Goal: Information Seeking & Learning: Learn about a topic

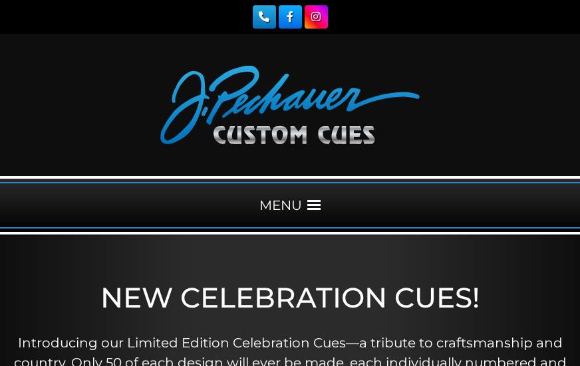
click at [309, 206] on span at bounding box center [313, 205] width 13 height 13
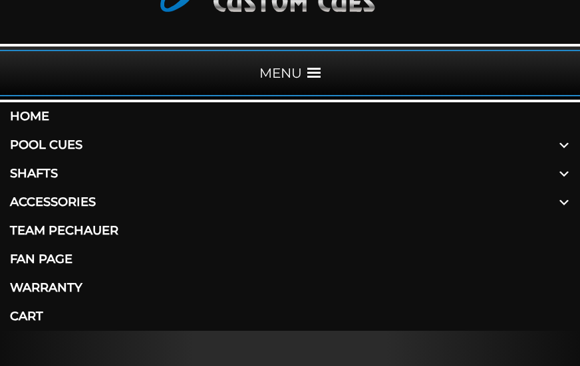
scroll to position [133, 0]
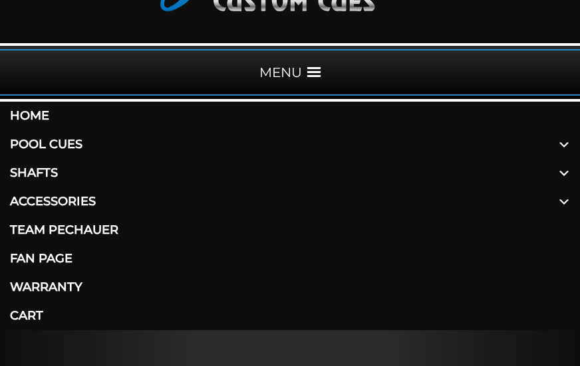
click at [66, 139] on link "Pool Cues" at bounding box center [290, 144] width 580 height 29
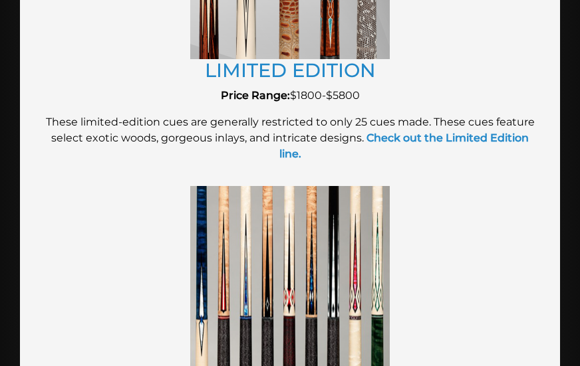
scroll to position [2793, 0]
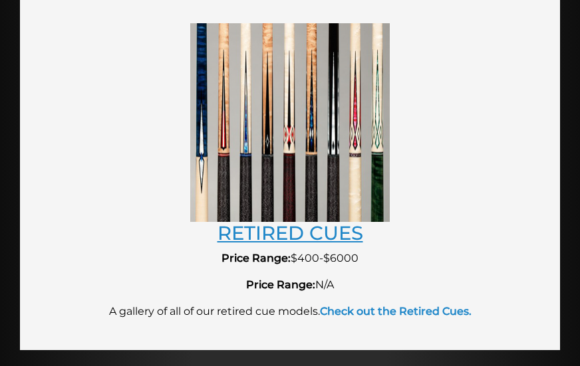
click at [301, 221] on link "RETIRED CUES" at bounding box center [290, 232] width 146 height 23
click at [299, 221] on link "RETIRED CUES" at bounding box center [290, 232] width 146 height 23
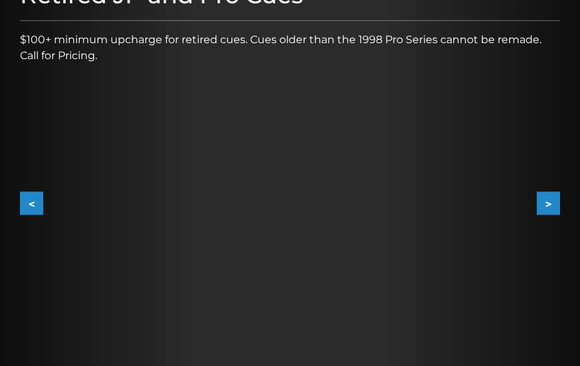
scroll to position [310, 0]
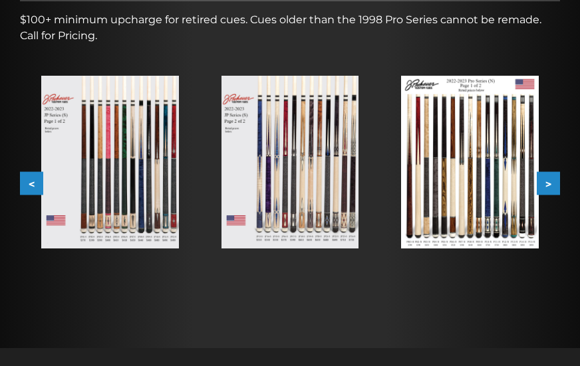
click at [548, 180] on button ">" at bounding box center [548, 183] width 23 height 23
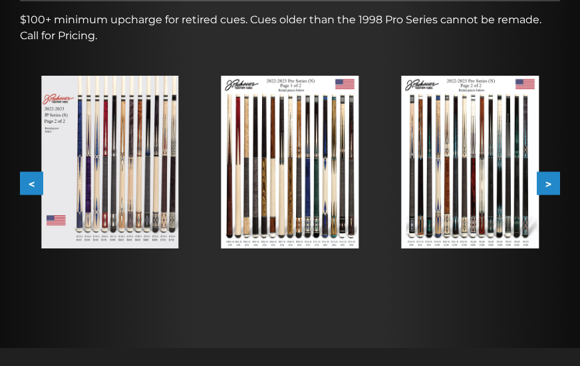
click at [548, 180] on button ">" at bounding box center [548, 183] width 23 height 23
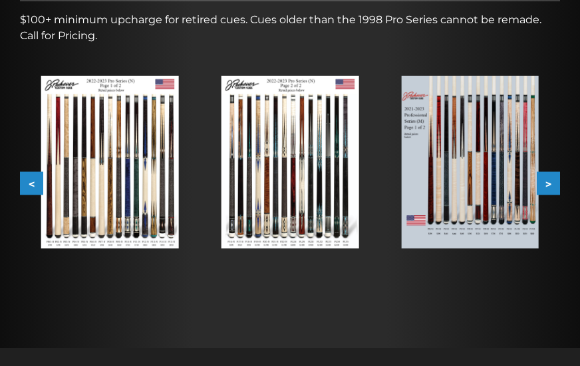
click at [549, 180] on button ">" at bounding box center [548, 183] width 23 height 23
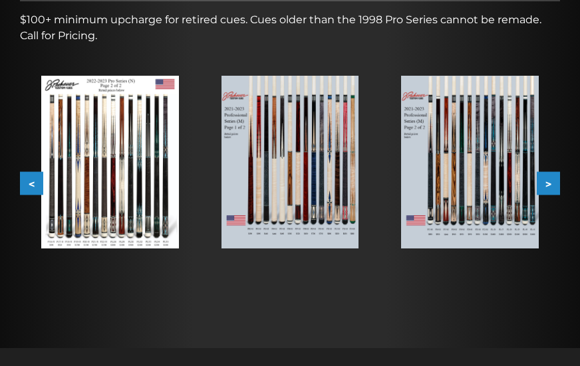
click at [551, 180] on button ">" at bounding box center [548, 183] width 23 height 23
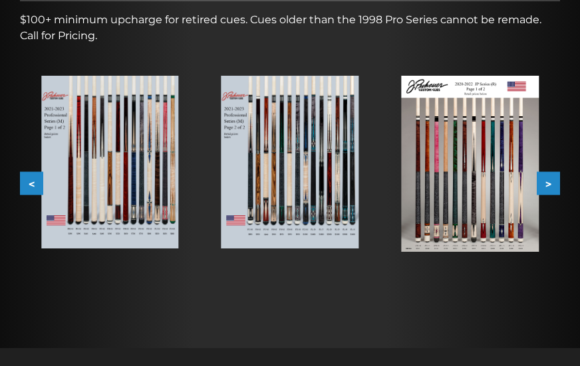
click at [555, 180] on button ">" at bounding box center [548, 183] width 23 height 23
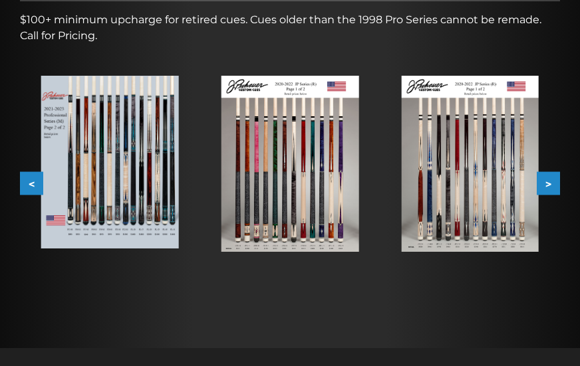
click at [553, 184] on button ">" at bounding box center [548, 183] width 23 height 23
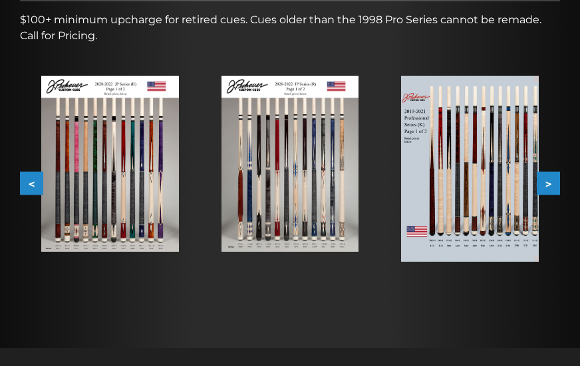
click at [549, 181] on button ">" at bounding box center [548, 183] width 23 height 23
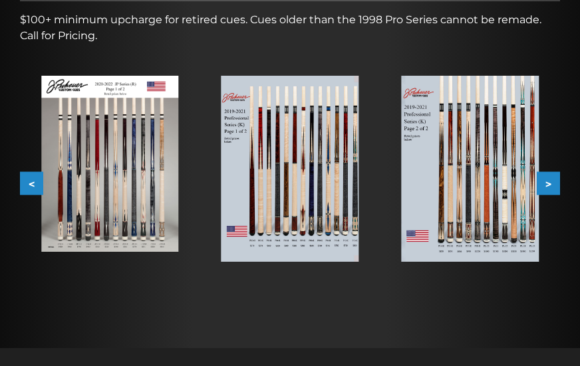
click at [453, 192] on img at bounding box center [470, 169] width 138 height 186
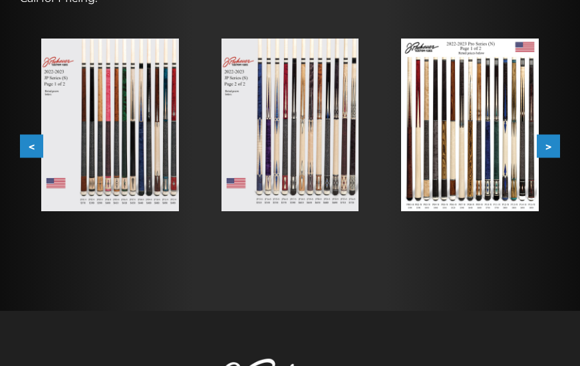
scroll to position [266, 0]
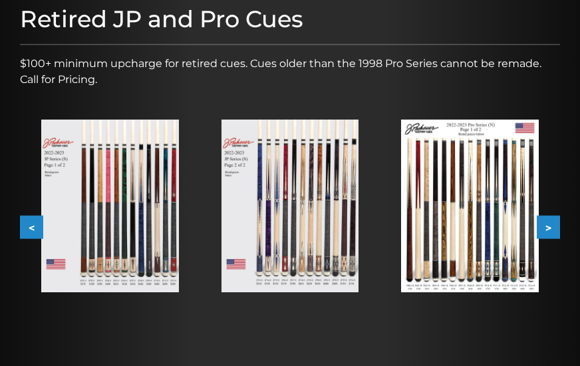
click at [551, 226] on button ">" at bounding box center [548, 226] width 23 height 23
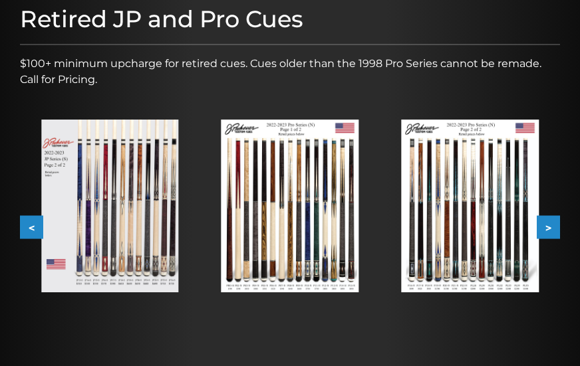
click at [309, 178] on img at bounding box center [290, 206] width 138 height 173
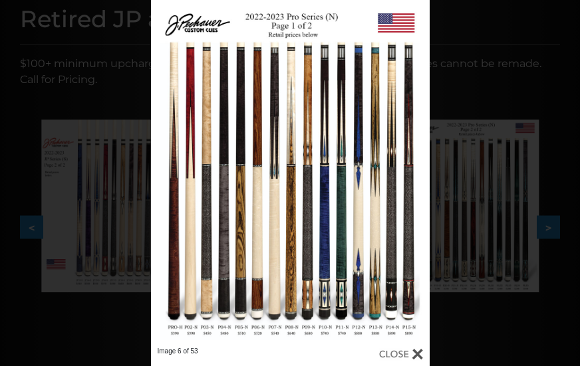
click at [486, 101] on div "Image 6 of 53" at bounding box center [290, 183] width 580 height 366
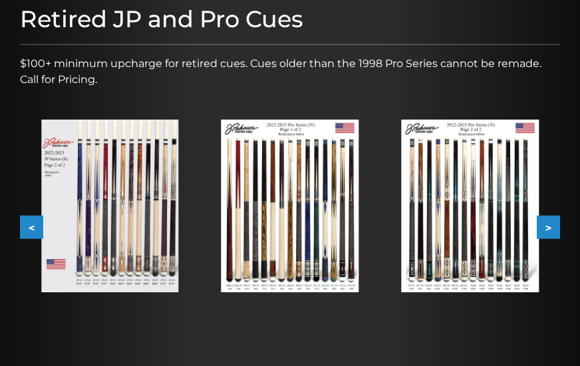
click at [550, 224] on button ">" at bounding box center [548, 226] width 23 height 23
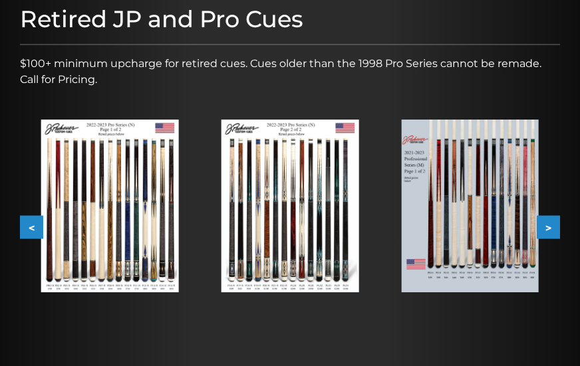
click at [549, 223] on button ">" at bounding box center [548, 226] width 23 height 23
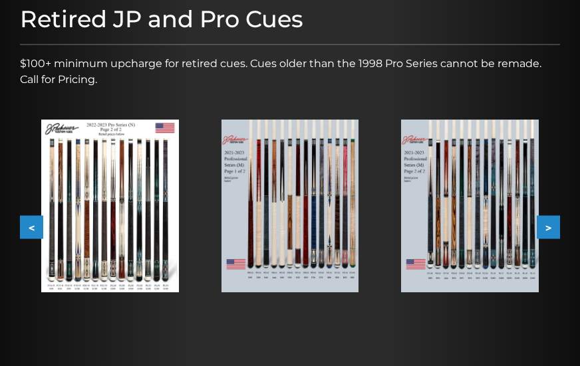
click at [549, 223] on button ">" at bounding box center [548, 226] width 23 height 23
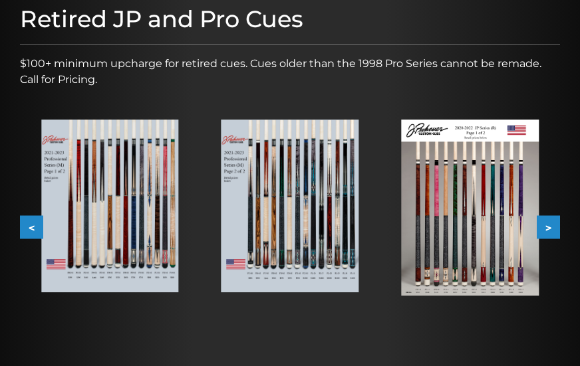
click at [96, 172] on img at bounding box center [110, 206] width 138 height 173
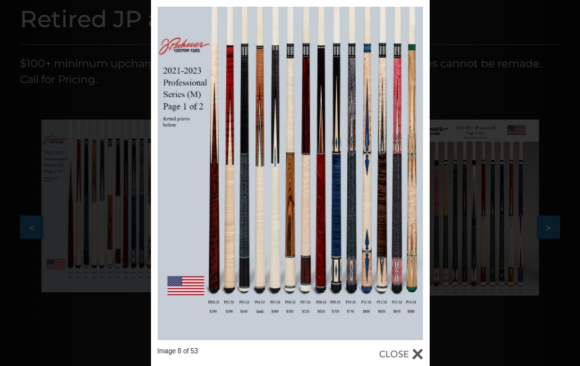
click at [83, 54] on div "Image 8 of 53" at bounding box center [290, 183] width 580 height 366
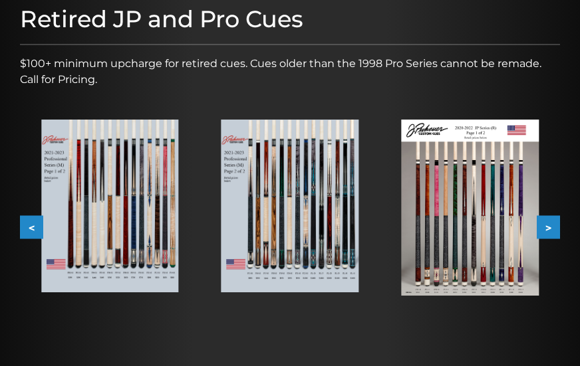
click at [549, 225] on button ">" at bounding box center [548, 226] width 23 height 23
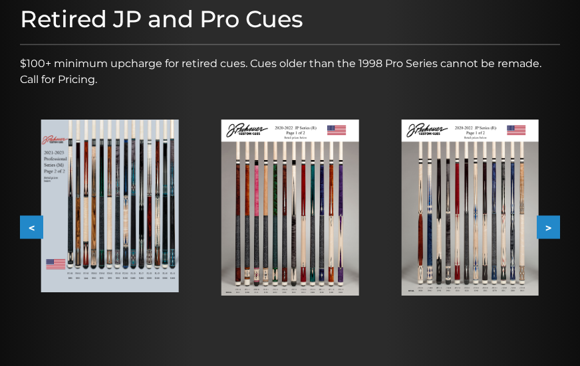
click at [549, 225] on button ">" at bounding box center [548, 226] width 23 height 23
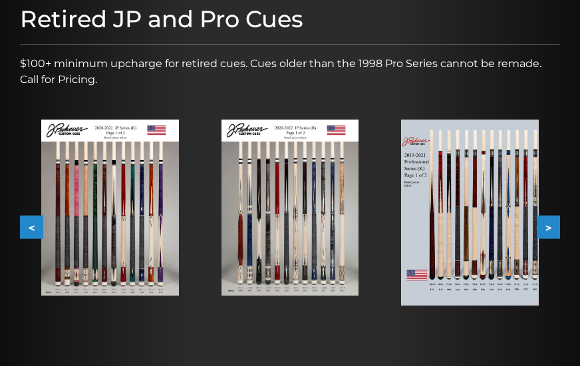
click at [559, 227] on button ">" at bounding box center [548, 226] width 23 height 23
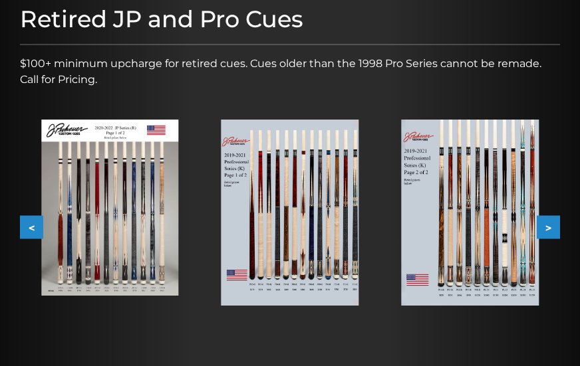
click at [544, 221] on button ">" at bounding box center [548, 226] width 23 height 23
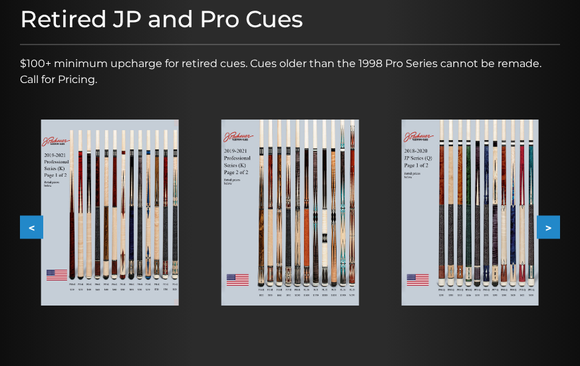
click at [545, 221] on button ">" at bounding box center [548, 226] width 23 height 23
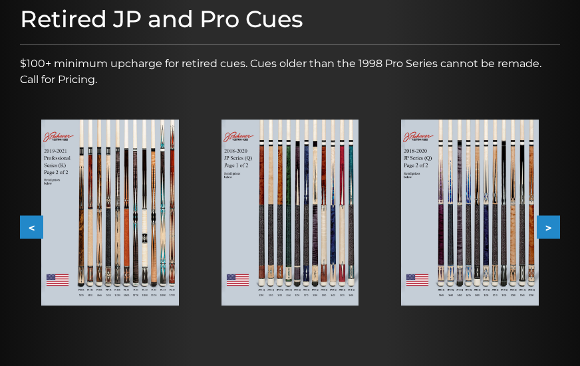
click at [547, 222] on button ">" at bounding box center [548, 226] width 23 height 23
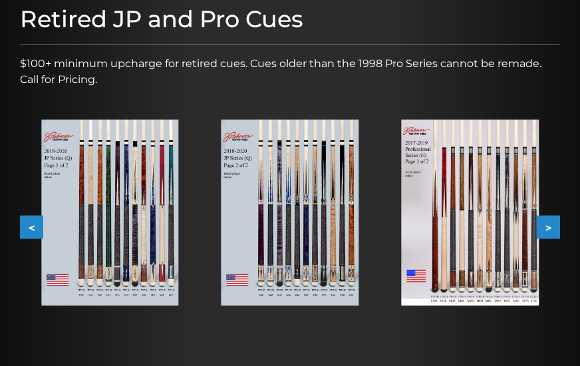
click at [549, 223] on button ">" at bounding box center [548, 226] width 23 height 23
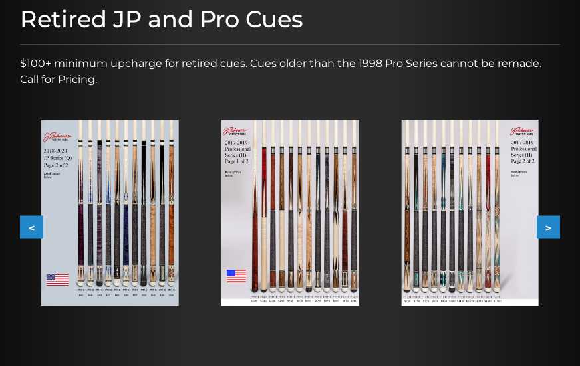
click at [550, 223] on button ">" at bounding box center [548, 226] width 23 height 23
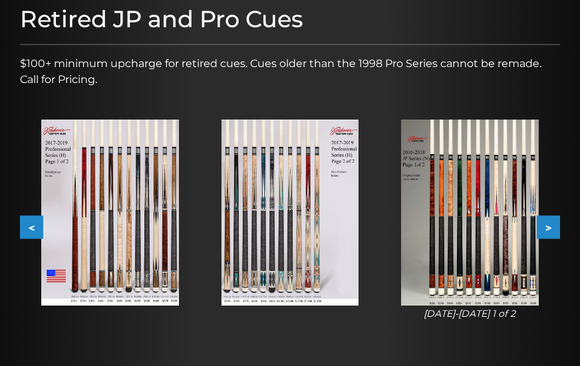
click at [552, 226] on button ">" at bounding box center [548, 226] width 23 height 23
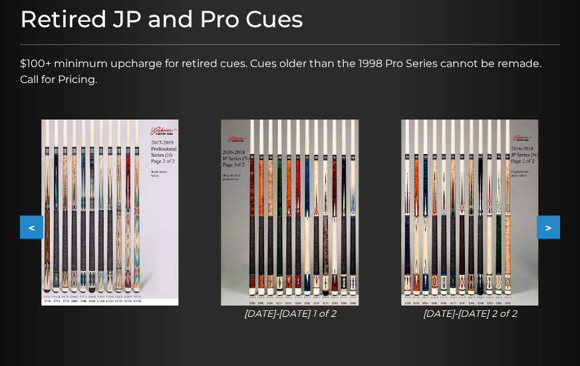
click at [552, 227] on button ">" at bounding box center [548, 226] width 23 height 23
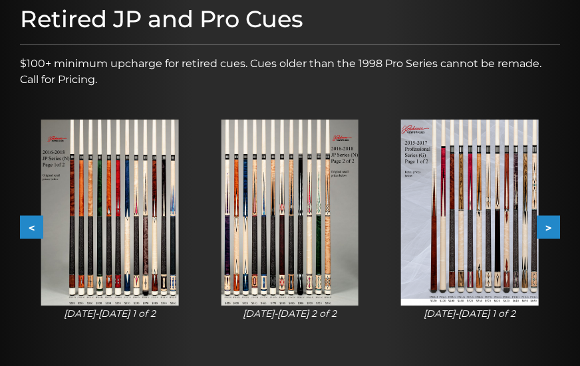
click at [552, 229] on button ">" at bounding box center [548, 226] width 23 height 23
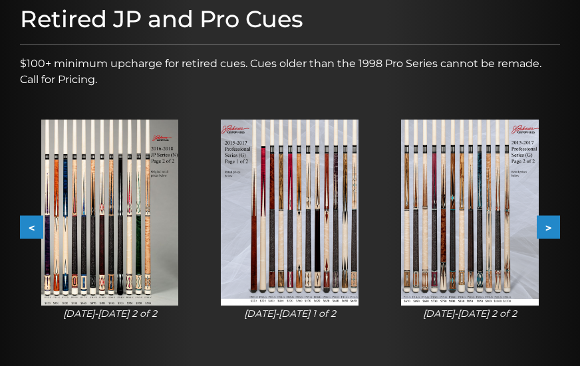
click at [552, 230] on button ">" at bounding box center [548, 226] width 23 height 23
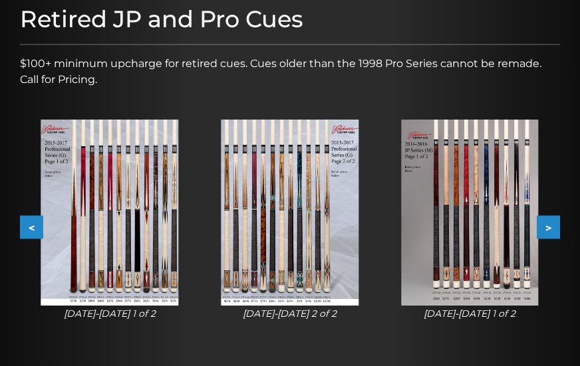
click at [552, 230] on button ">" at bounding box center [548, 226] width 23 height 23
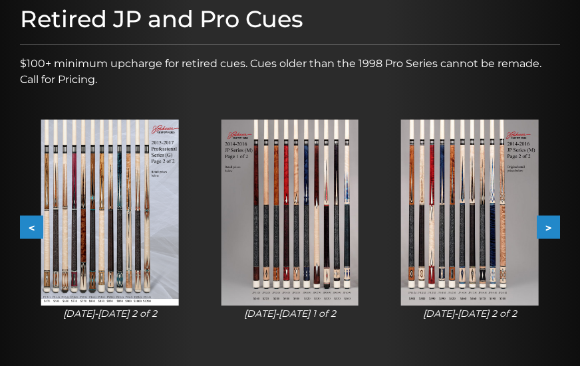
click at [552, 230] on button ">" at bounding box center [548, 226] width 23 height 23
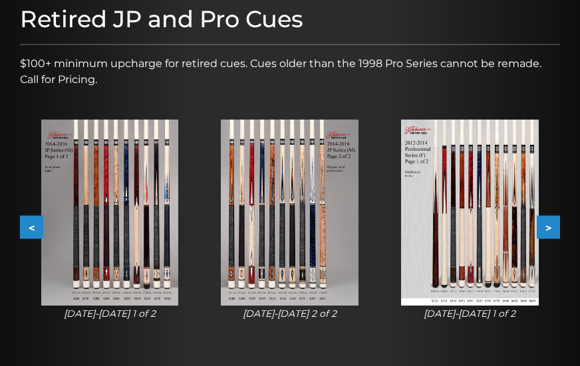
click at [553, 231] on button ">" at bounding box center [548, 226] width 23 height 23
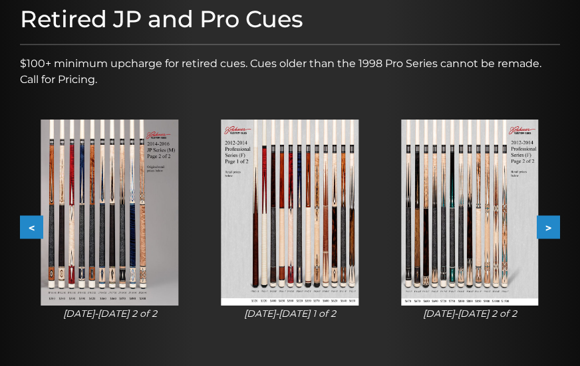
click at [553, 231] on button ">" at bounding box center [548, 226] width 23 height 23
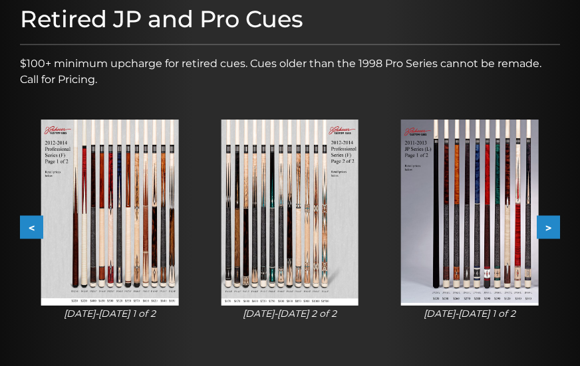
click at [553, 231] on button ">" at bounding box center [548, 226] width 23 height 23
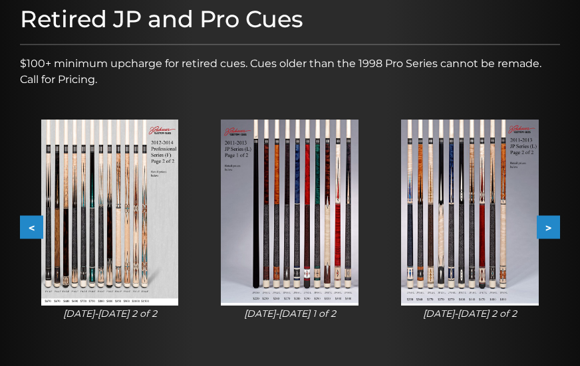
click at [553, 231] on button ">" at bounding box center [548, 226] width 23 height 23
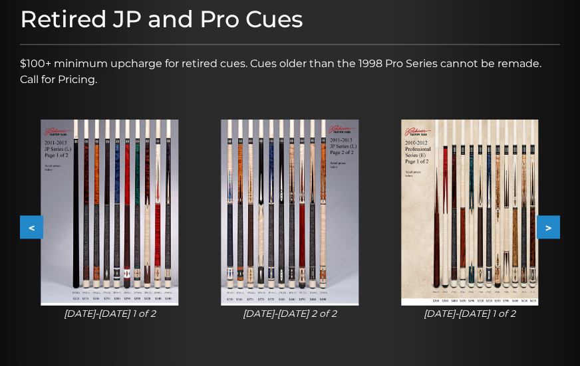
click at [94, 154] on img at bounding box center [110, 213] width 138 height 186
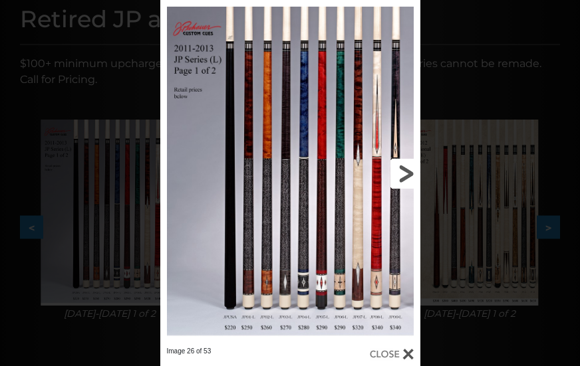
click at [409, 172] on link at bounding box center [361, 173] width 117 height 347
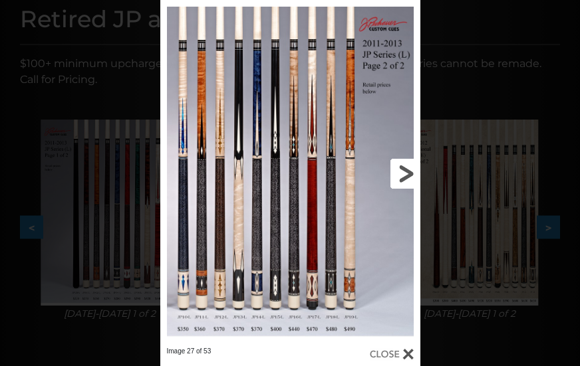
click at [410, 172] on link at bounding box center [361, 173] width 117 height 347
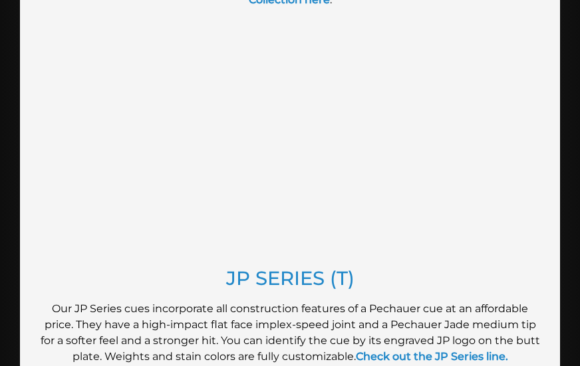
scroll to position [1064, 0]
